Goal: Task Accomplishment & Management: Complete application form

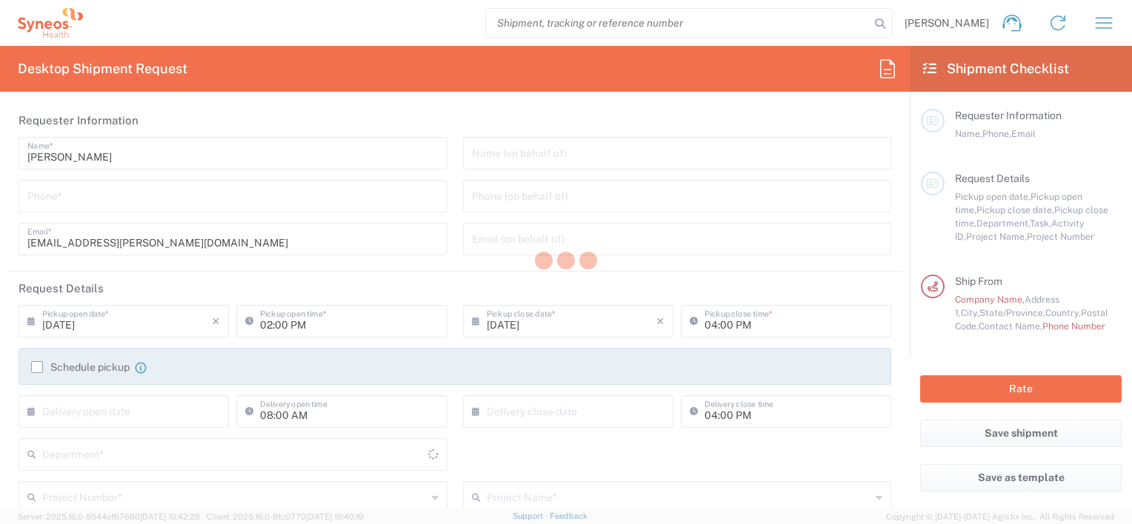
type input "3213"
type input "[US_STATE]"
type input "[GEOGRAPHIC_DATA]"
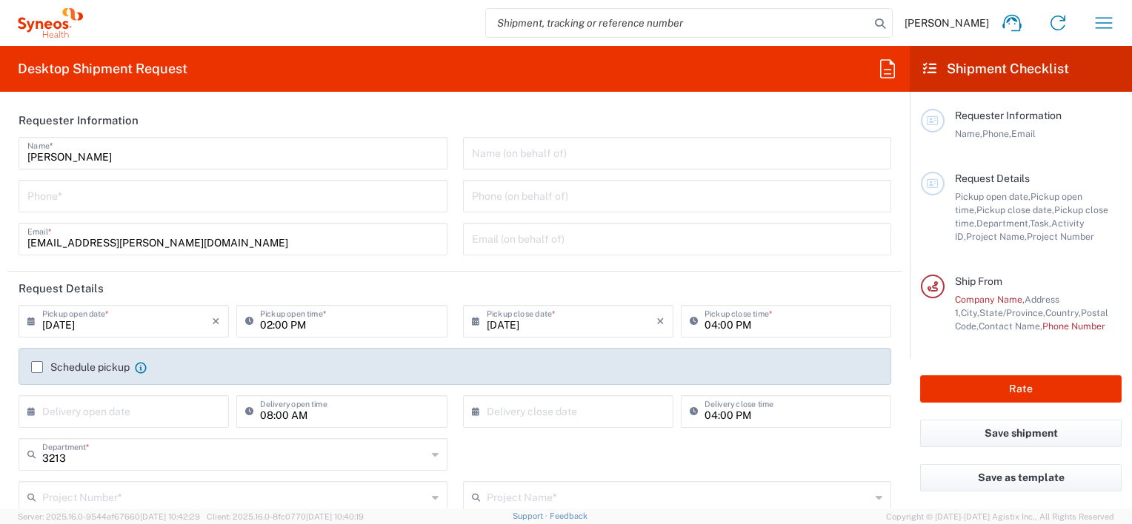
type input "Syneos Health, LLC-[GEOGRAPHIC_DATA] [GEOGRAPHIC_DATA] [GEOGRAPHIC_DATA]"
